Goal: Find specific fact: Find specific fact

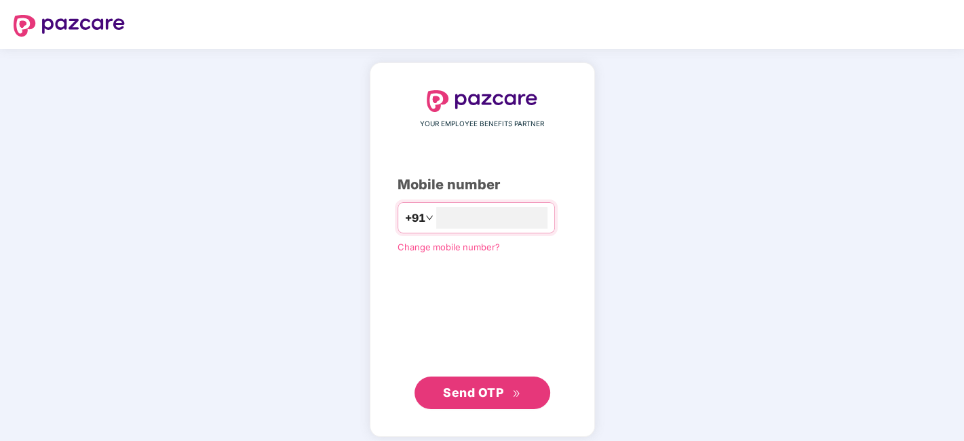
type input "**********"
click at [461, 403] on button "Send OTP" at bounding box center [483, 393] width 136 height 33
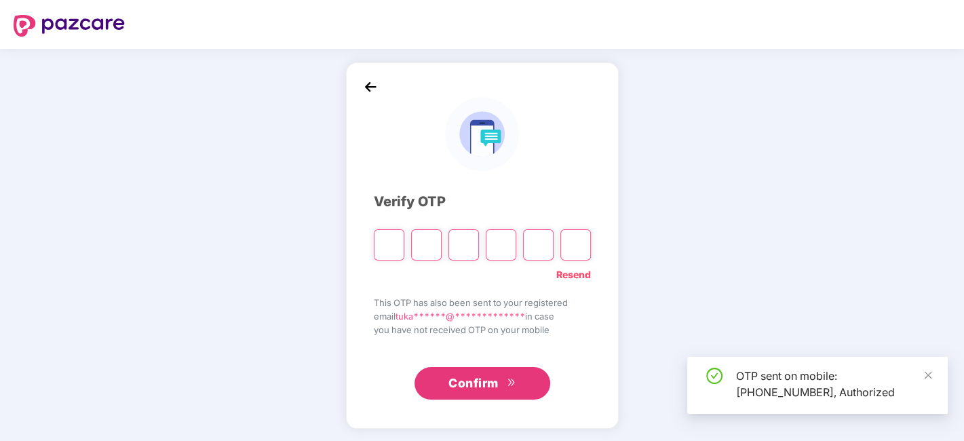
type input "*"
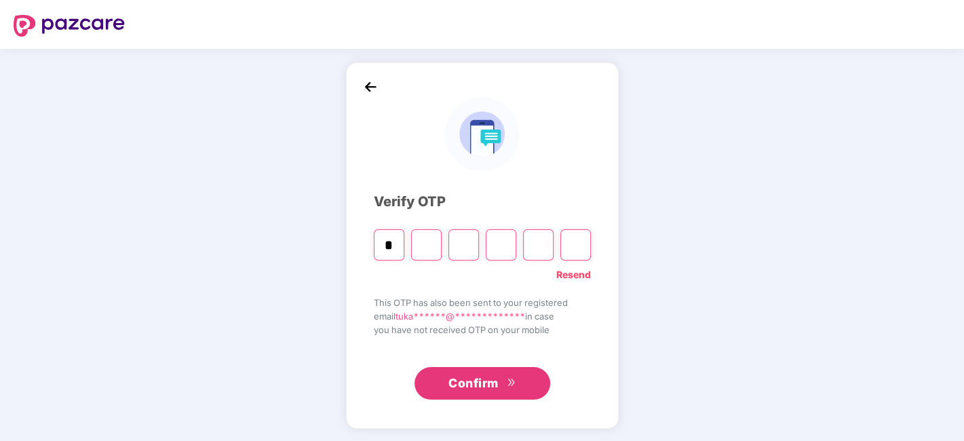
type input "*"
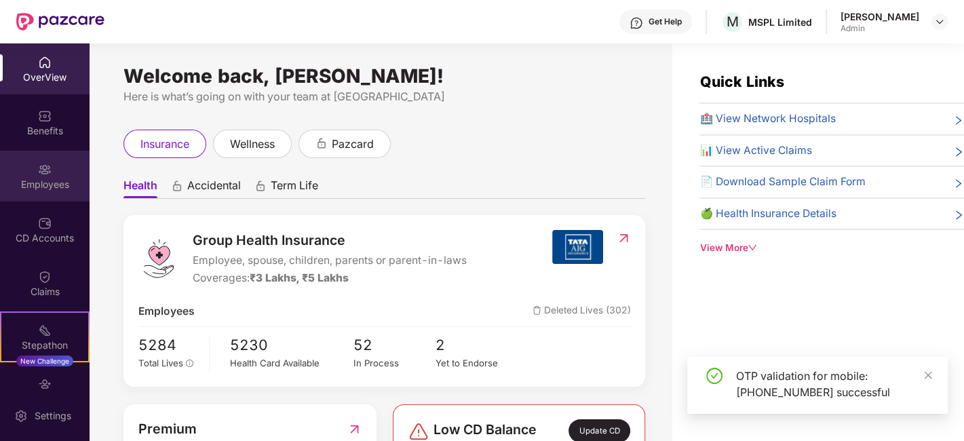
click at [8, 181] on div "Employees" at bounding box center [45, 185] width 90 height 14
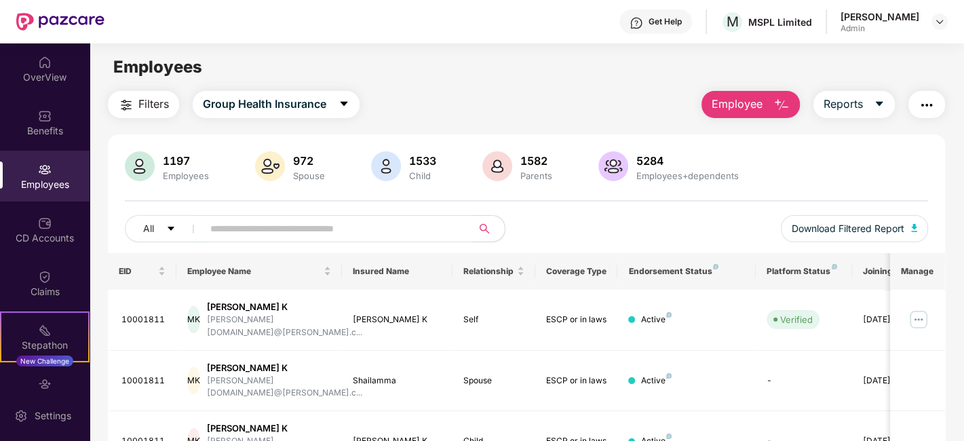
click at [283, 229] on input "text" at bounding box center [332, 228] width 244 height 20
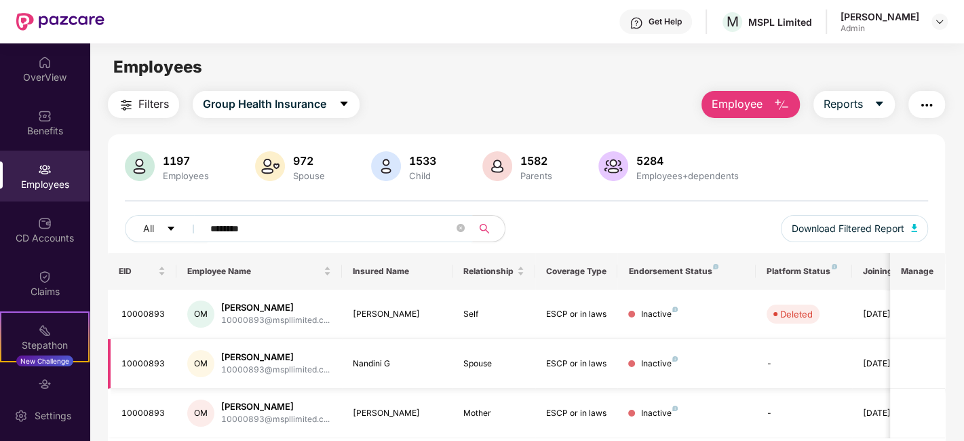
scroll to position [44, 0]
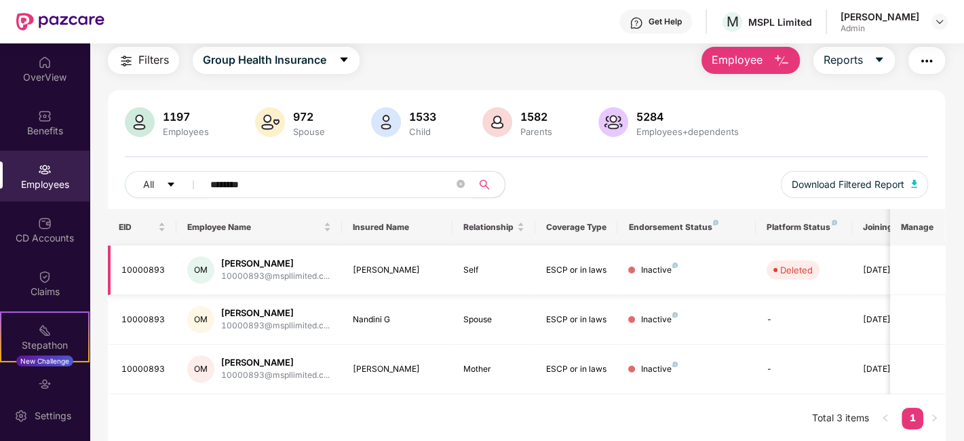
click at [214, 268] on div "OM" at bounding box center [200, 269] width 27 height 27
click at [259, 272] on div "10000893@mspllimited.c..." at bounding box center [275, 276] width 109 height 13
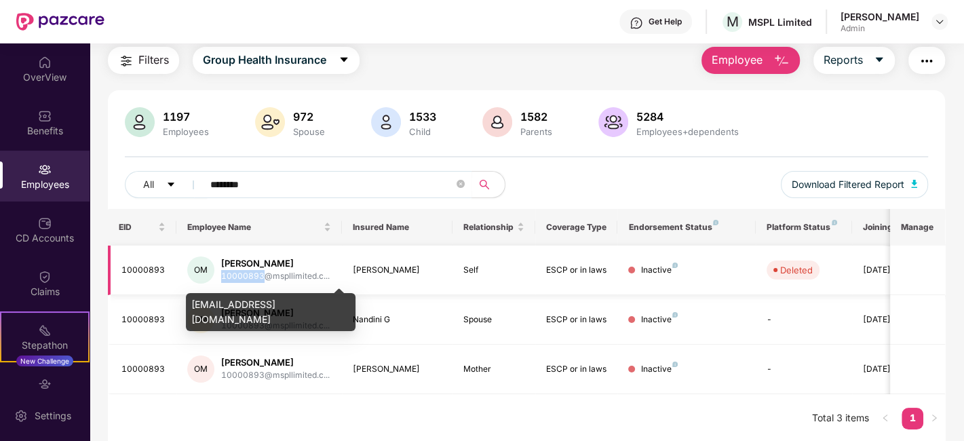
click at [259, 272] on div "10000893@mspllimited.c..." at bounding box center [275, 276] width 109 height 13
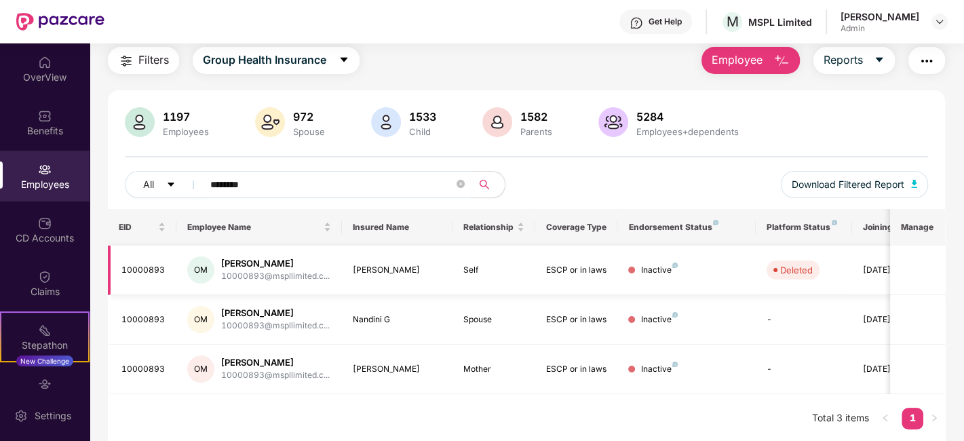
click at [531, 273] on td "Self" at bounding box center [494, 271] width 83 height 50
click at [826, 288] on td "Deleted" at bounding box center [804, 271] width 96 height 50
click at [928, 296] on td at bounding box center [917, 320] width 55 height 50
drag, startPoint x: 222, startPoint y: 278, endPoint x: 346, endPoint y: 278, distance: 124.2
click at [346, 278] on tr "10000893 OM Onkaraiah H M 10000893@mspllimited.c... Onkaraiah H M Self ESCP or …" at bounding box center [549, 271] width 882 height 50
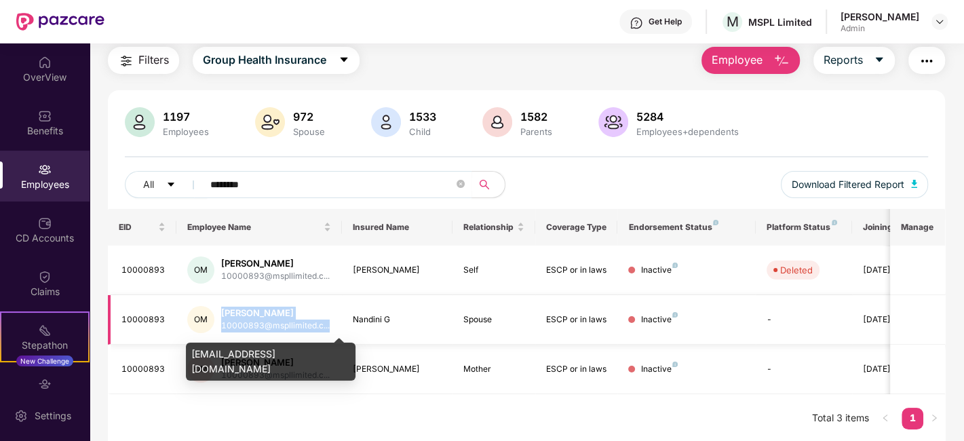
drag, startPoint x: 217, startPoint y: 323, endPoint x: 328, endPoint y: 326, distance: 110.7
click at [328, 326] on div "OM Onkaraiah H M 10000893@mspllimited.c..." at bounding box center [259, 319] width 144 height 27
click at [259, 327] on div "10000893@mspllimited.c..." at bounding box center [275, 326] width 109 height 13
click at [242, 326] on div "10000893@mspllimited.c..." at bounding box center [275, 326] width 109 height 13
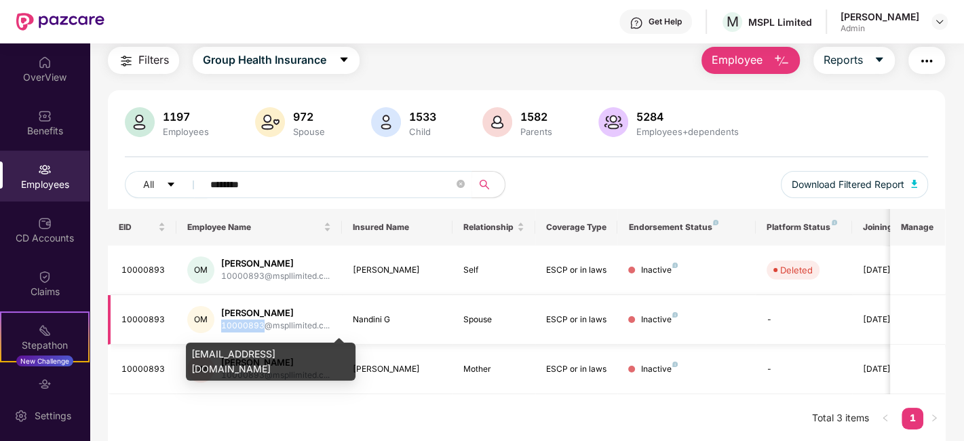
click at [242, 326] on div "10000893@mspllimited.c..." at bounding box center [275, 326] width 109 height 13
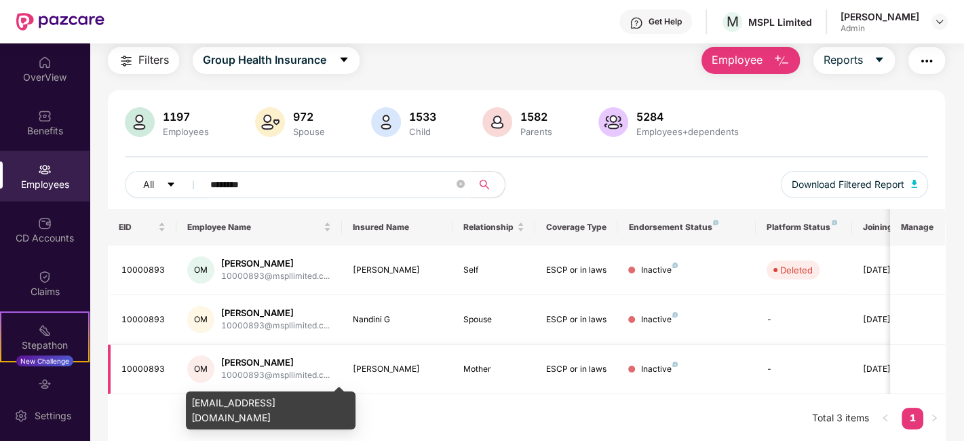
click at [234, 377] on div "10000893@mspllimited.c..." at bounding box center [275, 375] width 109 height 13
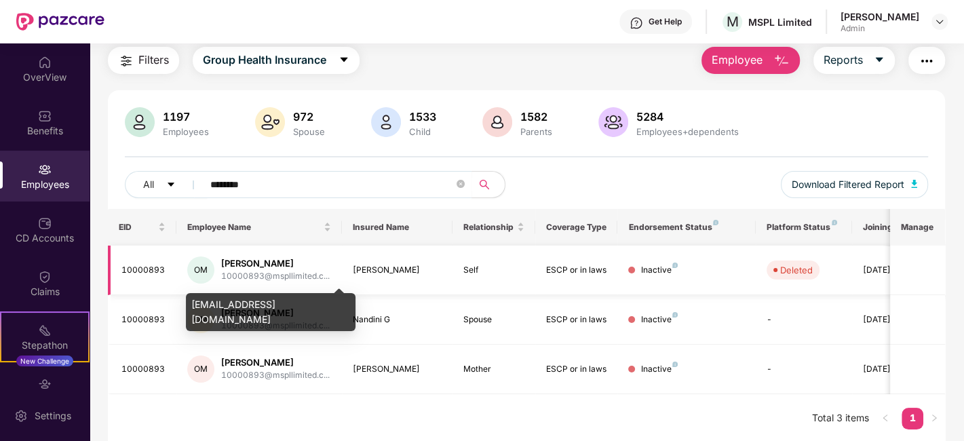
click at [240, 278] on div "10000893@mspllimited.c..." at bounding box center [275, 276] width 109 height 13
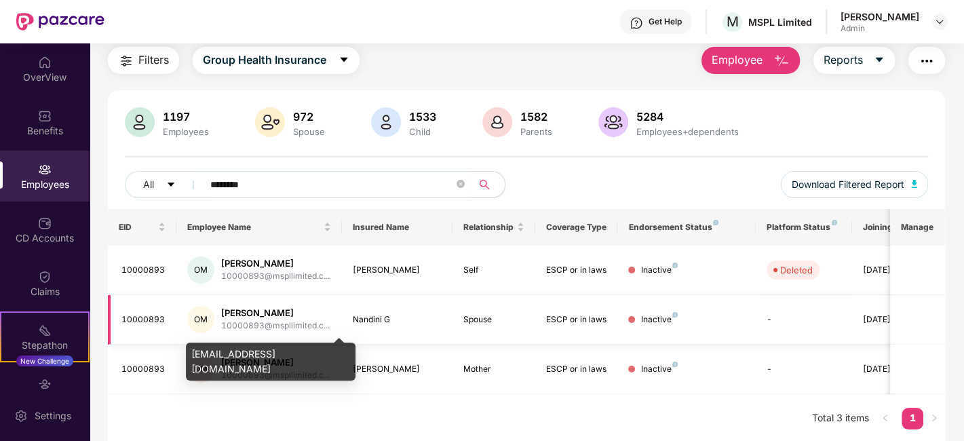
click at [235, 326] on div "10000893@mspllimited.c..." at bounding box center [275, 326] width 109 height 13
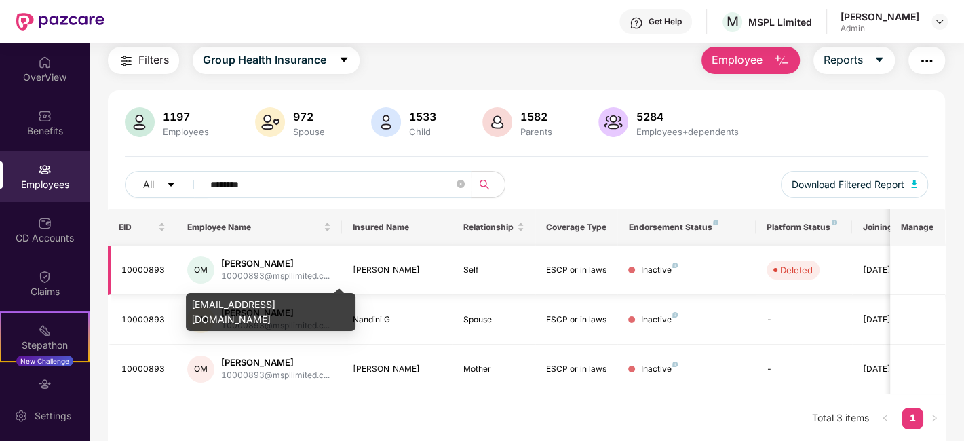
click at [235, 278] on div "10000893@mspllimited.c..." at bounding box center [275, 276] width 109 height 13
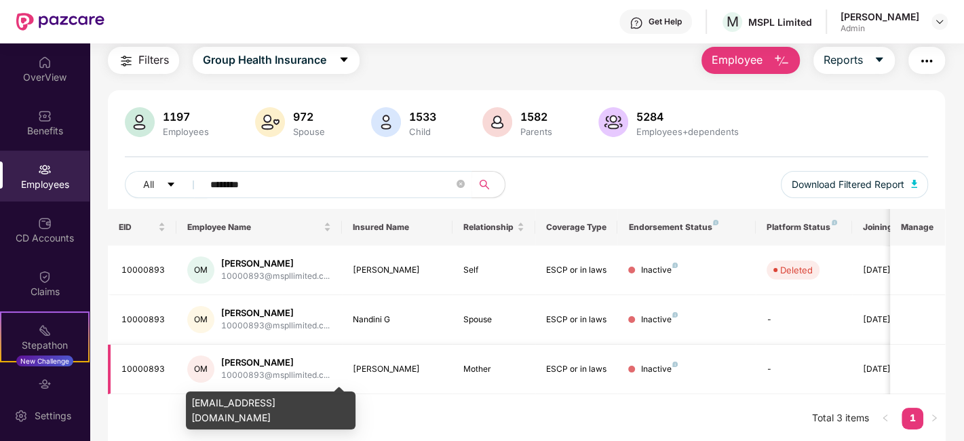
click at [241, 371] on div "10000893@mspllimited.c..." at bounding box center [275, 375] width 109 height 13
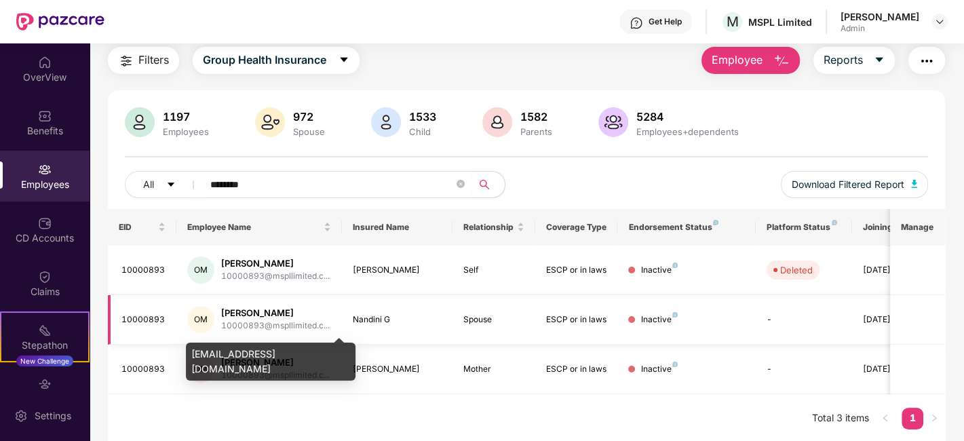
click at [238, 324] on div "10000893@mspllimited.c..." at bounding box center [275, 326] width 109 height 13
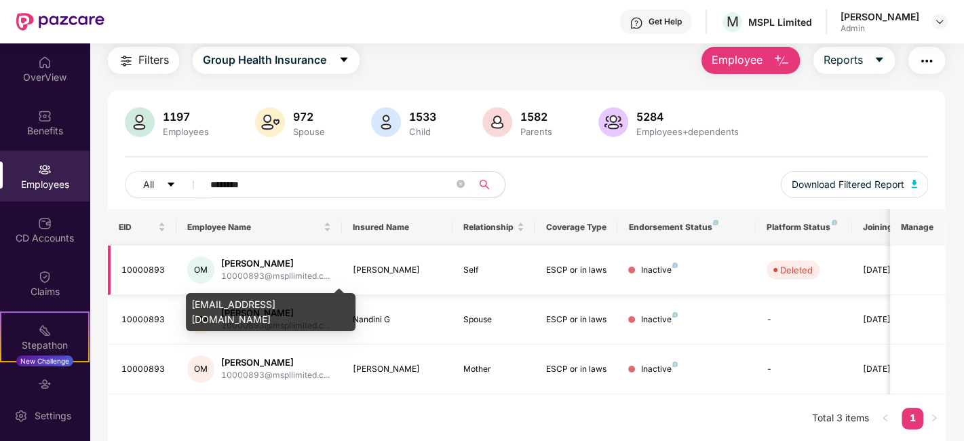
click at [244, 278] on div "10000893@mspllimited.c..." at bounding box center [275, 276] width 109 height 13
drag, startPoint x: 322, startPoint y: 305, endPoint x: 187, endPoint y: 303, distance: 135.0
click at [187, 303] on div "10000893@mspllimited.com" at bounding box center [271, 312] width 170 height 38
copy div "10000893@mspllimited.com"
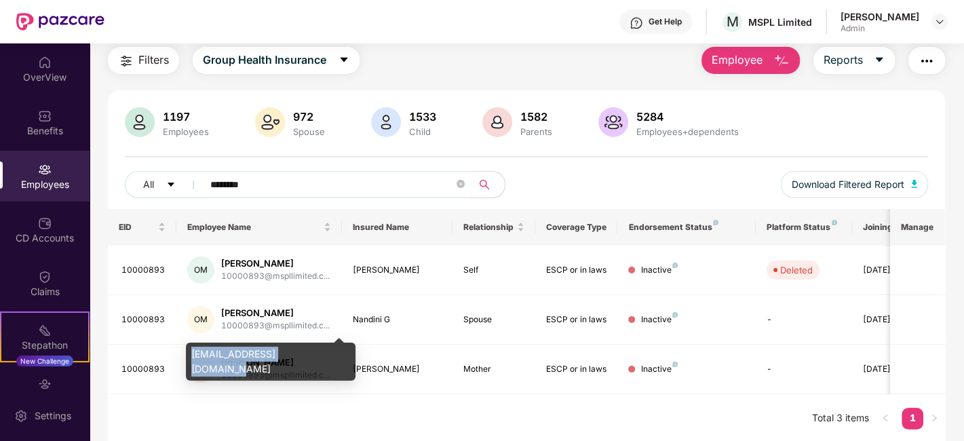
drag, startPoint x: 320, startPoint y: 356, endPoint x: 189, endPoint y: 351, distance: 130.3
click at [189, 351] on div "10000893@mspllimited.com" at bounding box center [271, 362] width 170 height 38
copy div "10000893@mspllimited.com"
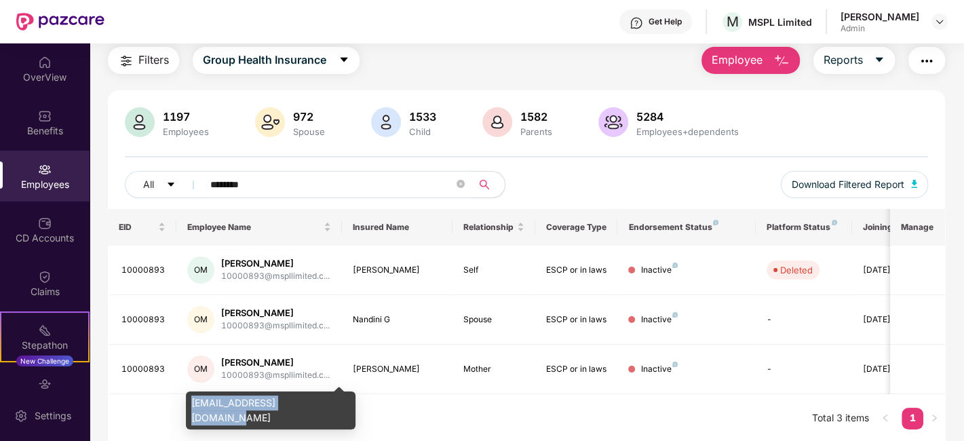
drag, startPoint x: 320, startPoint y: 404, endPoint x: 189, endPoint y: 396, distance: 130.5
click at [189, 396] on div "10000893@mspllimited.com" at bounding box center [271, 411] width 170 height 38
copy div "10000893@mspllimited.com"
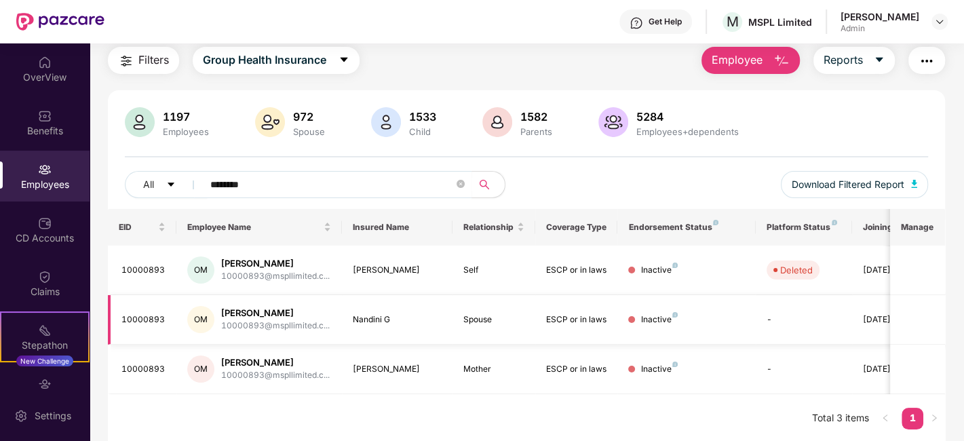
click at [596, 318] on div "ESCP or in laws" at bounding box center [576, 319] width 61 height 13
click at [860, 223] on th "Joining Date" at bounding box center [893, 227] width 83 height 37
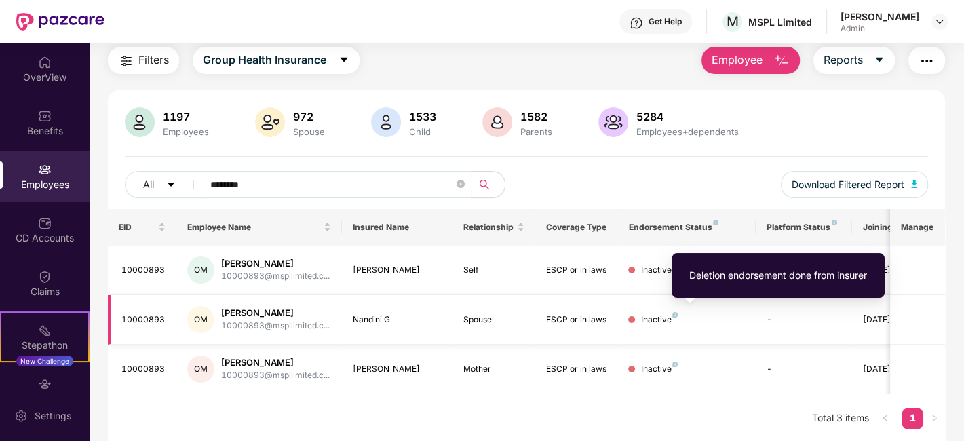
click at [668, 313] on div "Inactive" at bounding box center [659, 319] width 37 height 13
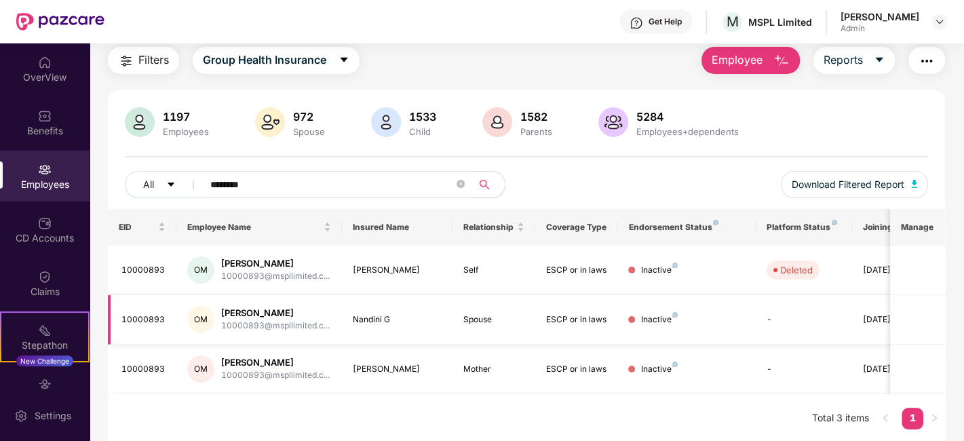
click at [672, 316] on div "Inactive" at bounding box center [659, 319] width 37 height 13
click at [672, 316] on img at bounding box center [674, 314] width 5 height 5
drag, startPoint x: 221, startPoint y: 276, endPoint x: 351, endPoint y: 274, distance: 130.3
click at [351, 274] on tr "10000893 OM Onkaraiah H M 10000893@mspllimited.c... Onkaraiah H M Self ESCP or …" at bounding box center [549, 271] width 882 height 50
drag, startPoint x: 265, startPoint y: 180, endPoint x: 153, endPoint y: 179, distance: 112.6
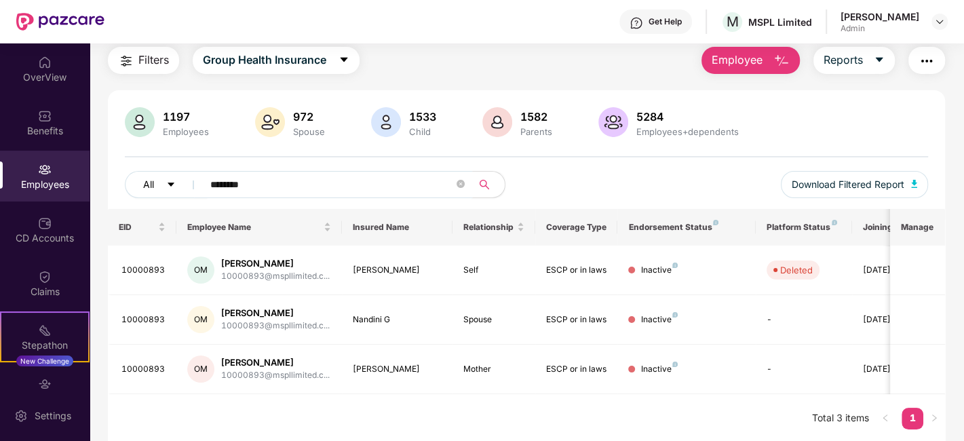
click at [153, 179] on div "All ********" at bounding box center [326, 184] width 402 height 27
click at [145, 317] on div "10000893" at bounding box center [143, 319] width 45 height 13
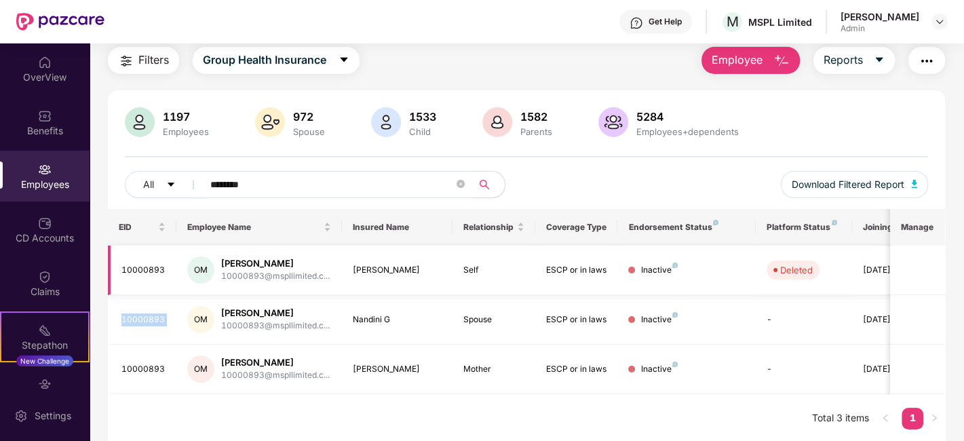
click at [140, 264] on div "10000893" at bounding box center [143, 270] width 45 height 13
click at [144, 314] on div "10000893" at bounding box center [143, 319] width 45 height 13
copy div "10000893"
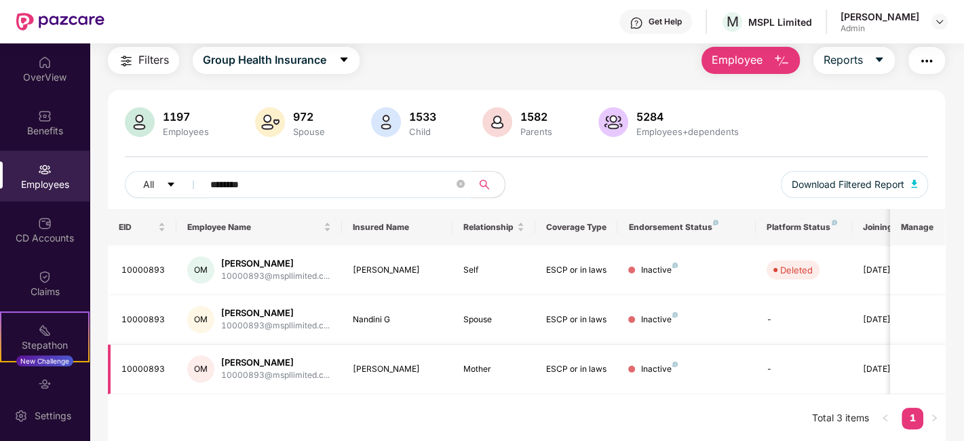
click at [153, 367] on div "10000893" at bounding box center [143, 369] width 45 height 13
copy div "10000893"
click at [298, 187] on input "********" at bounding box center [332, 184] width 244 height 20
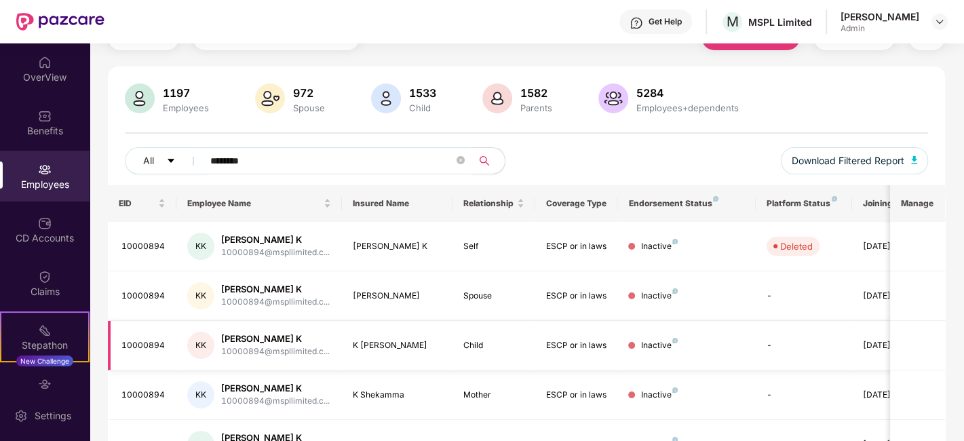
scroll to position [0, 0]
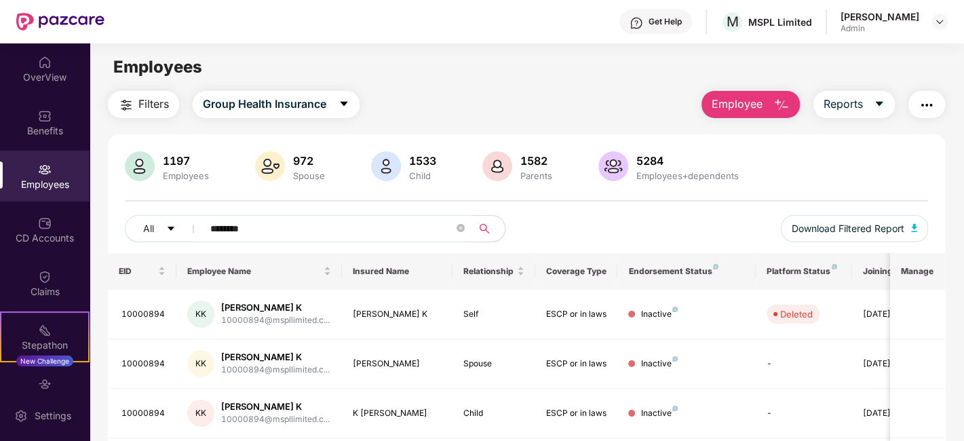
click at [19, 172] on div "Employees" at bounding box center [45, 176] width 90 height 51
click at [35, 172] on div "Employees" at bounding box center [45, 176] width 90 height 51
click at [284, 230] on input "********" at bounding box center [332, 228] width 244 height 20
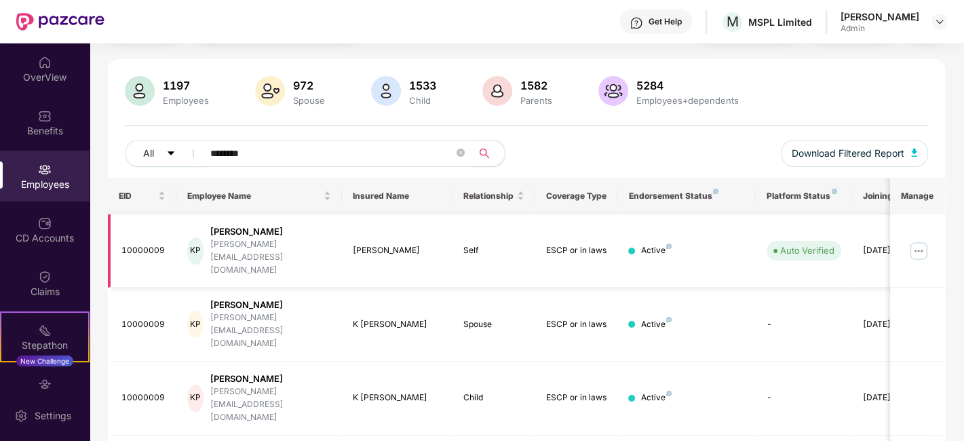
scroll to position [143, 0]
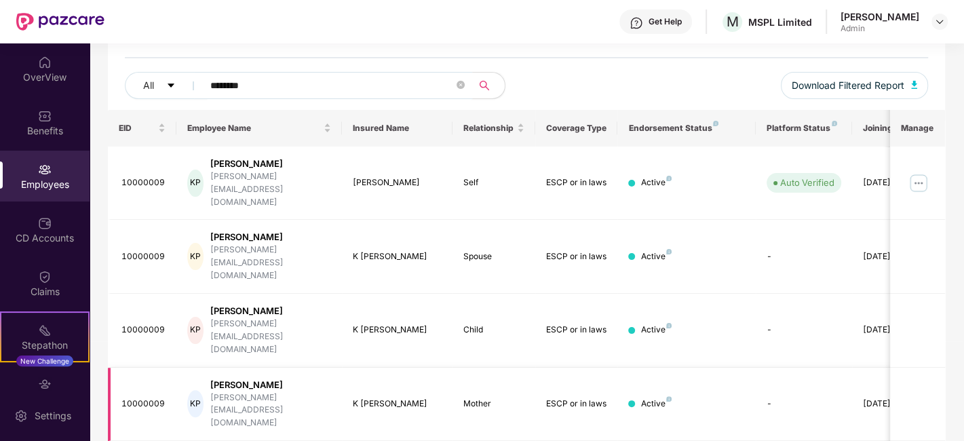
type input "********"
drag, startPoint x: 360, startPoint y: 320, endPoint x: 419, endPoint y: 322, distance: 59.1
click at [419, 368] on td "K Sarvamangala" at bounding box center [397, 405] width 111 height 74
click at [446, 368] on td "K Sarvamangala" at bounding box center [397, 405] width 111 height 74
drag, startPoint x: 351, startPoint y: 316, endPoint x: 429, endPoint y: 322, distance: 78.3
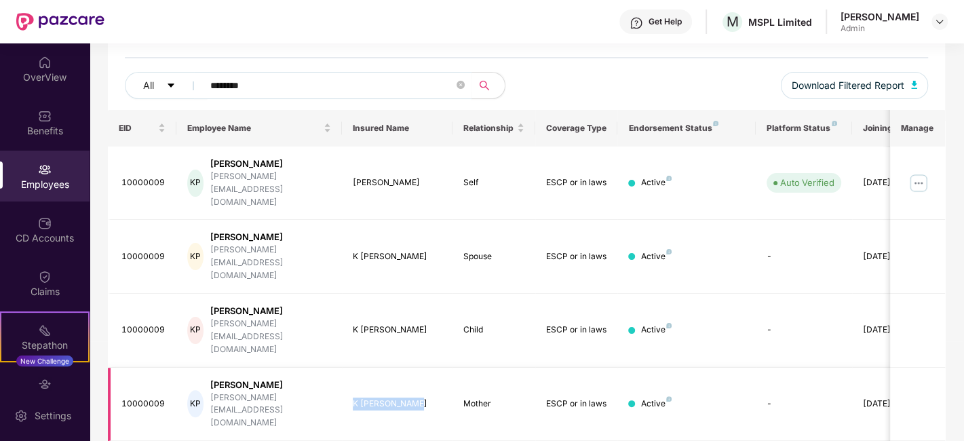
click at [429, 368] on td "K Sarvamangala" at bounding box center [397, 405] width 111 height 74
click at [428, 398] on div "K Sarvamangala" at bounding box center [397, 404] width 89 height 13
drag, startPoint x: 351, startPoint y: 318, endPoint x: 415, endPoint y: 320, distance: 63.8
click at [415, 368] on td "K Sarvamangala" at bounding box center [397, 405] width 111 height 74
click at [420, 398] on div "K Sarvamangala" at bounding box center [397, 404] width 89 height 13
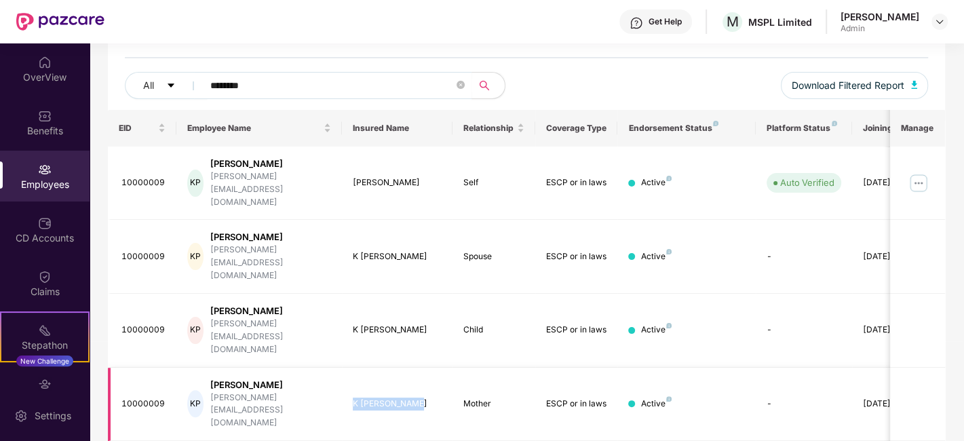
drag, startPoint x: 353, startPoint y: 319, endPoint x: 418, endPoint y: 319, distance: 65.1
click at [418, 398] on div "K Sarvamangala" at bounding box center [397, 404] width 89 height 13
click at [428, 398] on div "K Sarvamangala" at bounding box center [397, 404] width 89 height 13
drag, startPoint x: 352, startPoint y: 319, endPoint x: 419, endPoint y: 316, distance: 66.6
click at [419, 368] on td "K Sarvamangala" at bounding box center [397, 405] width 111 height 74
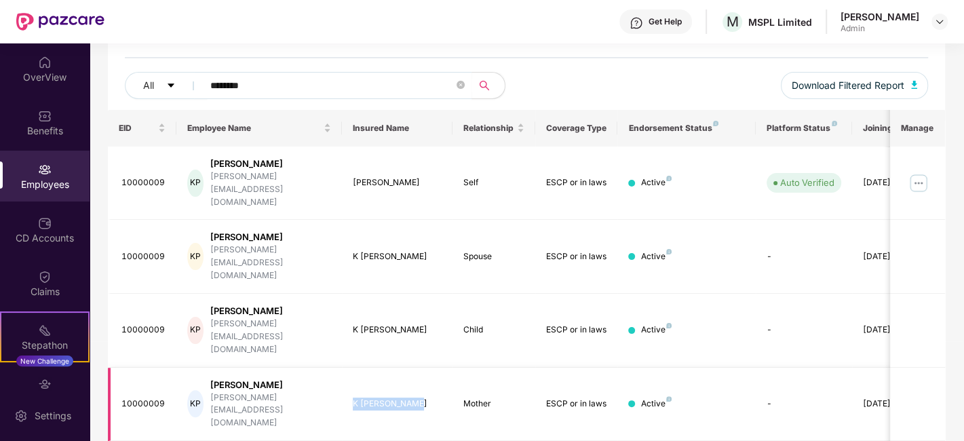
click at [419, 368] on td "K Sarvamangala" at bounding box center [397, 405] width 111 height 74
drag, startPoint x: 354, startPoint y: 320, endPoint x: 419, endPoint y: 317, distance: 65.2
click at [419, 398] on div "K Sarvamangala" at bounding box center [397, 404] width 89 height 13
click at [417, 368] on td "K Sarvamangala" at bounding box center [397, 405] width 111 height 74
drag, startPoint x: 349, startPoint y: 319, endPoint x: 411, endPoint y: 319, distance: 61.7
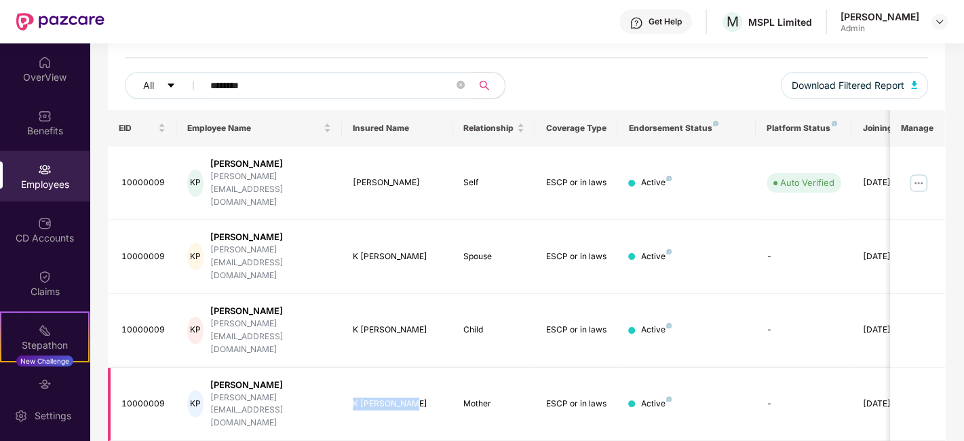
click at [411, 368] on td "K Sarvamangala" at bounding box center [397, 405] width 111 height 74
click at [415, 368] on td "K Sarvamangala" at bounding box center [397, 405] width 111 height 74
drag, startPoint x: 417, startPoint y: 319, endPoint x: 351, endPoint y: 319, distance: 65.1
click at [351, 368] on td "K Sarvamangala" at bounding box center [397, 405] width 111 height 74
click at [362, 398] on div "K Sarvamangala" at bounding box center [397, 404] width 89 height 13
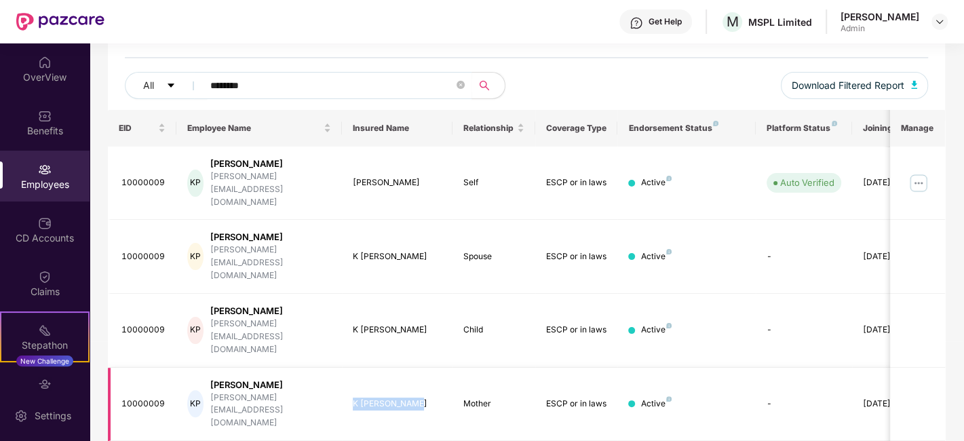
drag, startPoint x: 354, startPoint y: 320, endPoint x: 416, endPoint y: 320, distance: 62.4
click at [416, 398] on div "K Sarvamangala" at bounding box center [397, 404] width 89 height 13
click at [419, 368] on td "K Sarvamangala" at bounding box center [397, 405] width 111 height 74
click at [365, 368] on td "K Sarvamangala" at bounding box center [397, 405] width 111 height 74
click at [366, 368] on td "K Sarvamangala" at bounding box center [397, 405] width 111 height 74
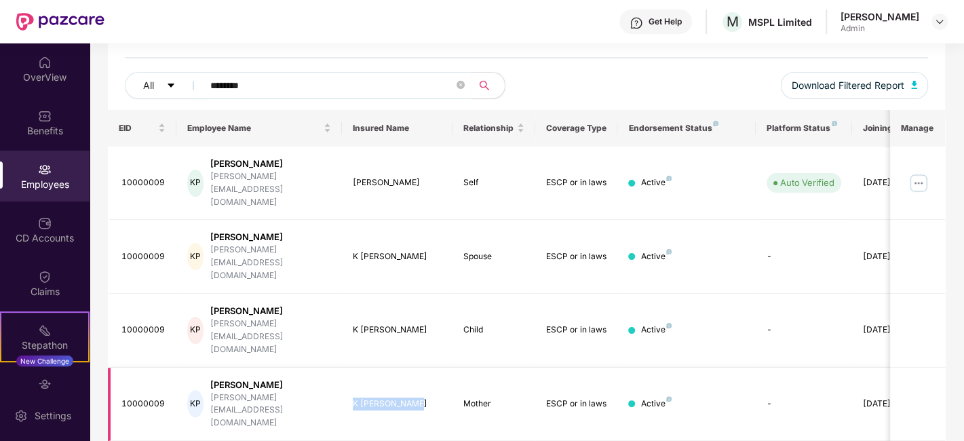
drag, startPoint x: 351, startPoint y: 317, endPoint x: 424, endPoint y: 318, distance: 73.3
click at [424, 368] on td "K Sarvamangala" at bounding box center [397, 405] width 111 height 74
click at [415, 368] on td "K Sarvamangala" at bounding box center [397, 405] width 111 height 74
drag, startPoint x: 349, startPoint y: 320, endPoint x: 418, endPoint y: 324, distance: 69.3
click at [418, 368] on td "K Sarvamangala" at bounding box center [397, 405] width 111 height 74
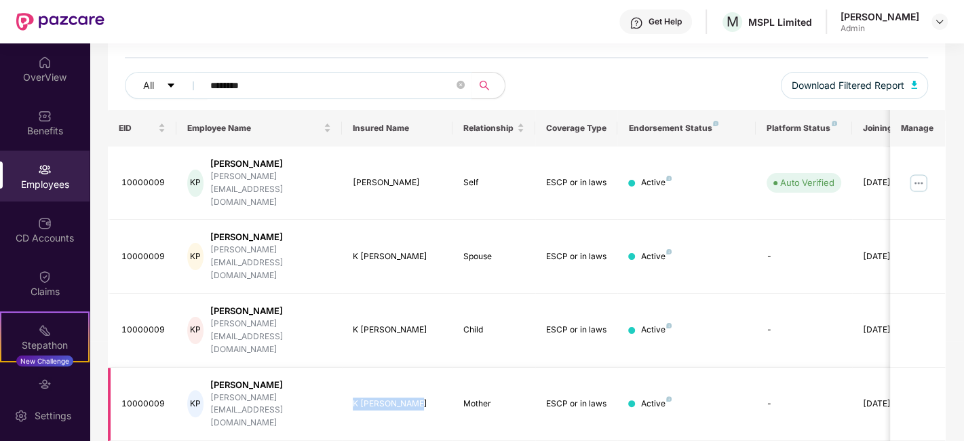
click at [381, 368] on td "K Sarvamangala" at bounding box center [397, 405] width 111 height 74
drag, startPoint x: 354, startPoint y: 320, endPoint x: 426, endPoint y: 318, distance: 72.7
click at [426, 398] on div "K Sarvamangala" at bounding box center [397, 404] width 89 height 13
drag, startPoint x: 343, startPoint y: 268, endPoint x: 377, endPoint y: 246, distance: 40.3
click at [400, 294] on td "K Pruthviraj" at bounding box center [397, 331] width 111 height 74
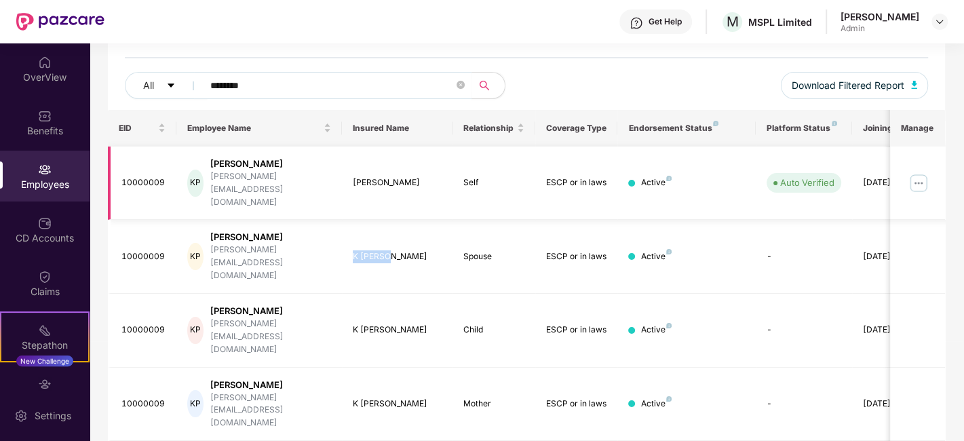
drag, startPoint x: 353, startPoint y: 218, endPoint x: 383, endPoint y: 181, distance: 47.3
click at [403, 250] on div "K Soumya" at bounding box center [397, 256] width 89 height 13
drag, startPoint x: 350, startPoint y: 166, endPoint x: 428, endPoint y: 172, distance: 78.3
click at [428, 172] on td "K Prabhudevappa" at bounding box center [397, 184] width 111 height 74
drag, startPoint x: 361, startPoint y: 221, endPoint x: 400, endPoint y: 222, distance: 39.4
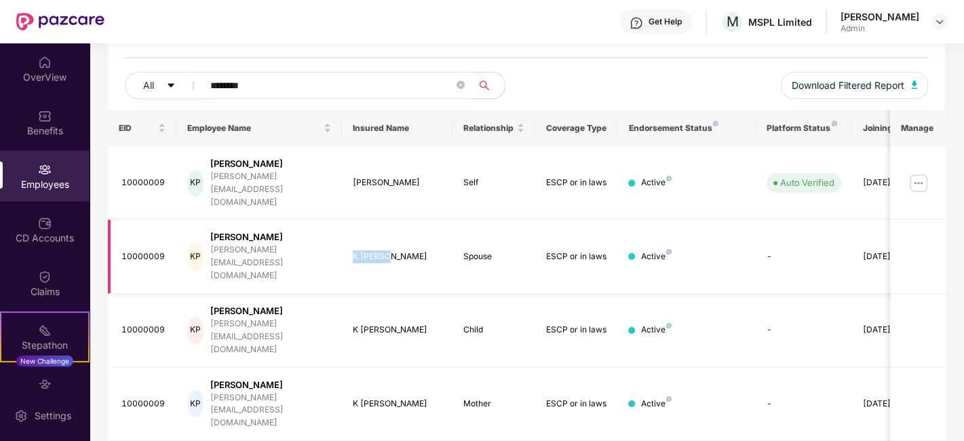
click at [400, 222] on td "K Soumya" at bounding box center [397, 257] width 111 height 74
drag, startPoint x: 351, startPoint y: 273, endPoint x: 392, endPoint y: 286, distance: 43.4
click at [404, 294] on td "K Pruthviraj" at bounding box center [397, 331] width 111 height 74
drag, startPoint x: 354, startPoint y: 321, endPoint x: 404, endPoint y: 332, distance: 51.5
click at [416, 368] on td "K Sarvamangala" at bounding box center [397, 405] width 111 height 74
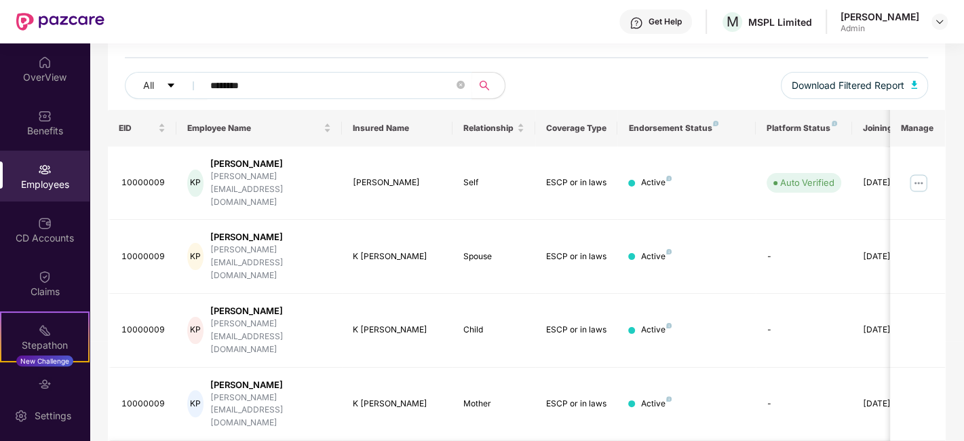
drag, startPoint x: 353, startPoint y: 372, endPoint x: 408, endPoint y: 369, distance: 55.7
drag, startPoint x: 352, startPoint y: 171, endPoint x: 434, endPoint y: 168, distance: 81.5
click at [434, 168] on td "K Prabhudevappa" at bounding box center [397, 184] width 111 height 74
